Goal: Navigation & Orientation: Go to known website

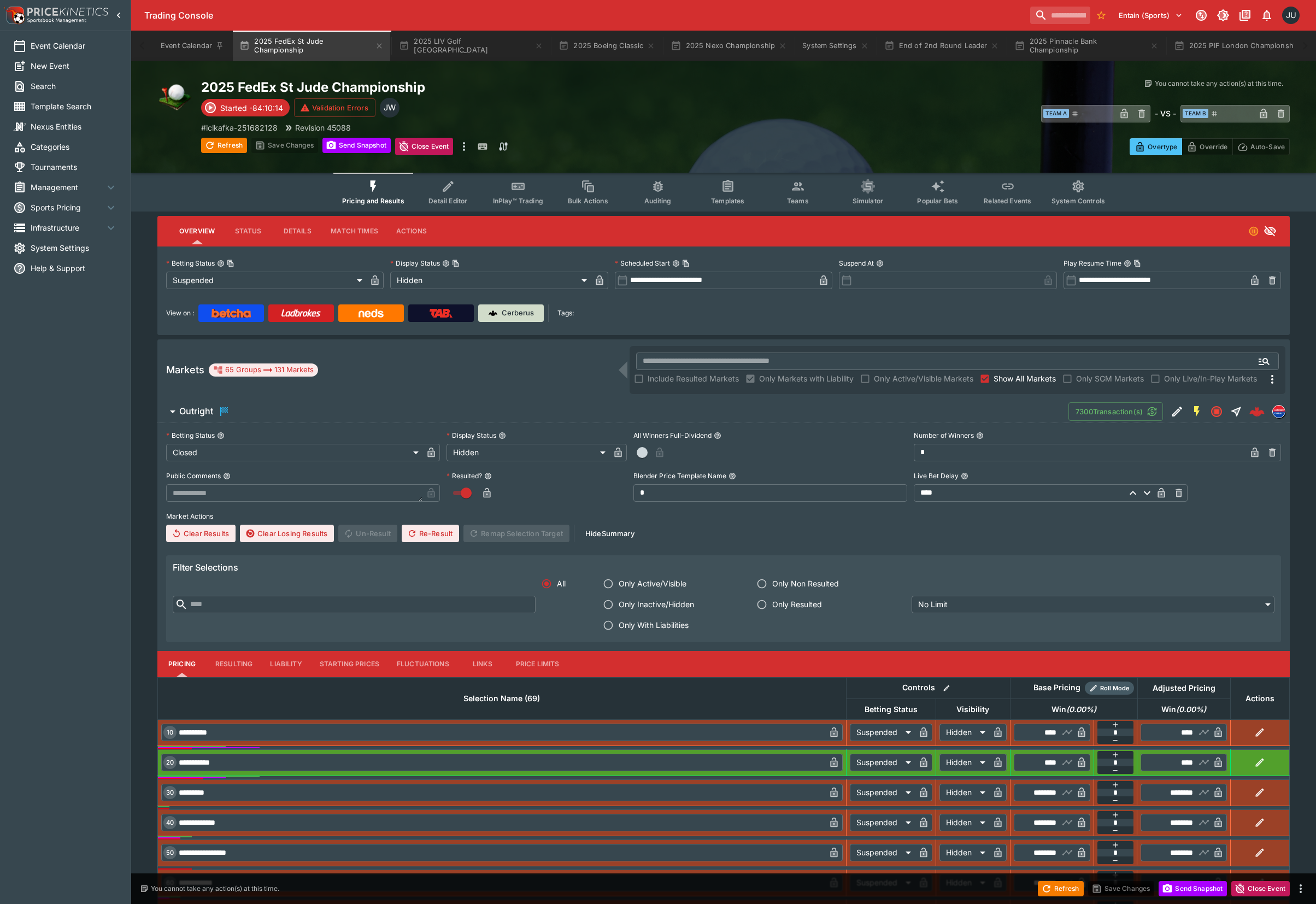
click at [508, 313] on p "Cerberus" at bounding box center [518, 313] width 32 height 11
